Goal: Task Accomplishment & Management: Manage account settings

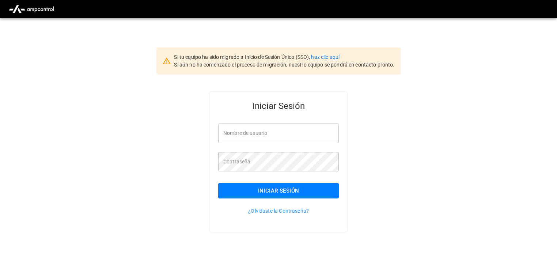
type input "**********"
click at [289, 195] on button "Iniciar Sesión" at bounding box center [278, 190] width 121 height 15
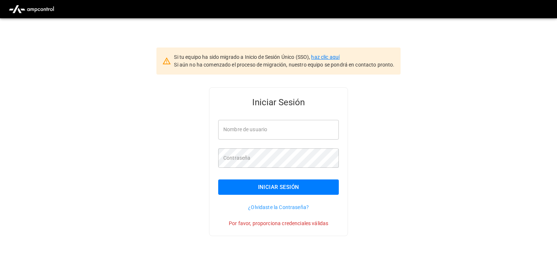
click at [331, 55] on link "haz clic aquí" at bounding box center [325, 57] width 28 height 6
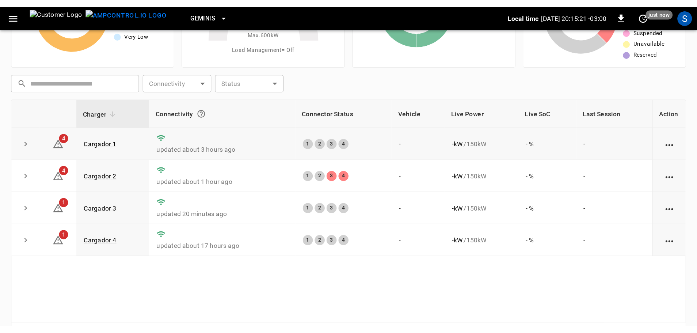
scroll to position [73, 0]
